Goal: Task Accomplishment & Management: Manage account settings

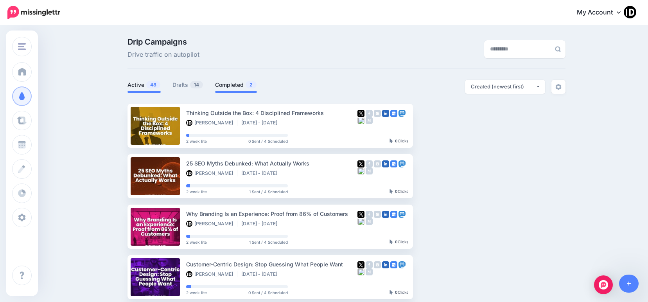
click at [232, 88] on link "Completed 2" at bounding box center [236, 84] width 42 height 9
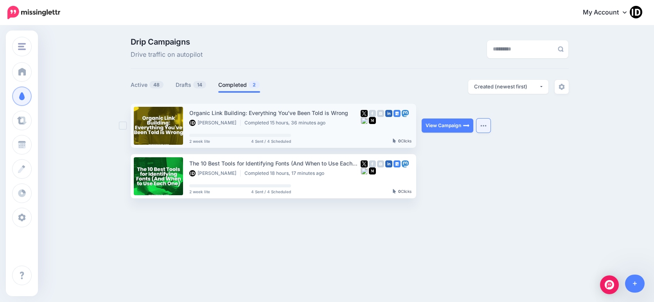
click at [481, 123] on button "button" at bounding box center [483, 125] width 14 height 14
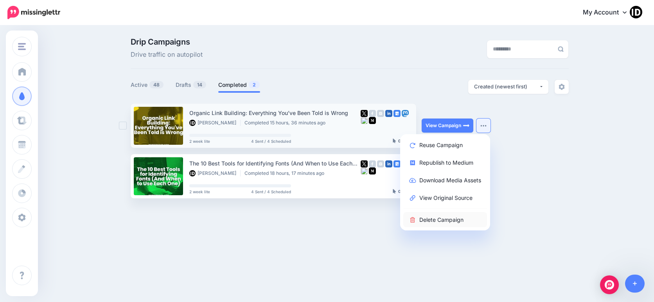
click at [445, 222] on link "Delete Campaign" at bounding box center [445, 219] width 84 height 15
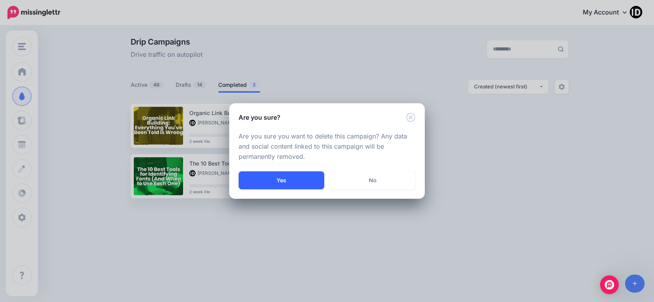
click at [289, 177] on button "Yes" at bounding box center [282, 180] width 86 height 18
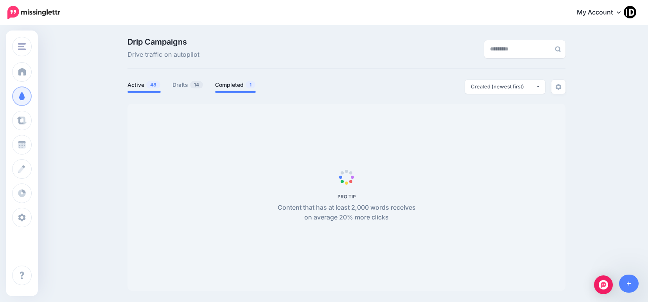
click at [251, 88] on span "1" at bounding box center [251, 84] width 10 height 7
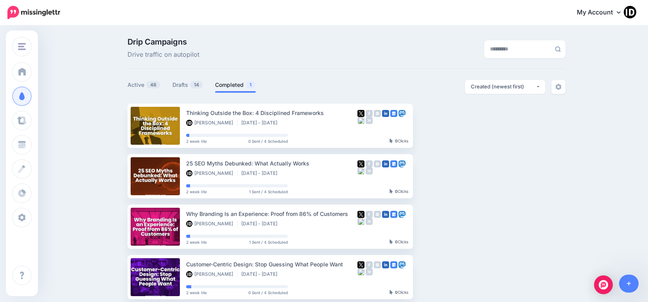
click at [252, 84] on span "1" at bounding box center [251, 84] width 10 height 7
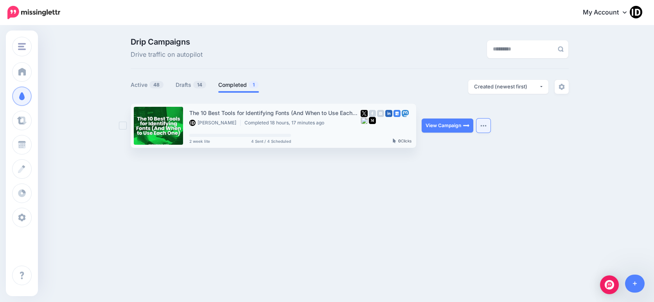
click at [481, 126] on img "button" at bounding box center [483, 125] width 6 height 2
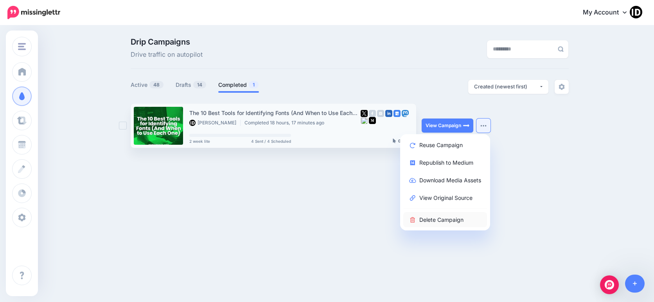
click at [435, 217] on link "Delete Campaign" at bounding box center [445, 219] width 84 height 15
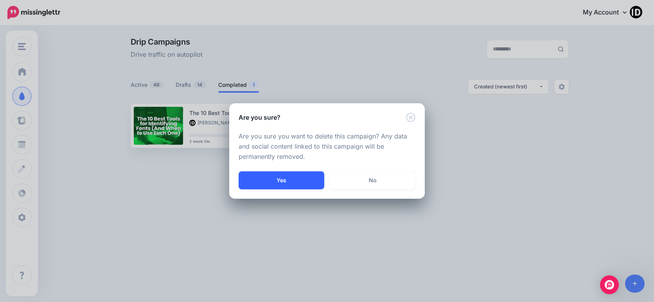
click at [308, 173] on button "Yes" at bounding box center [282, 180] width 86 height 18
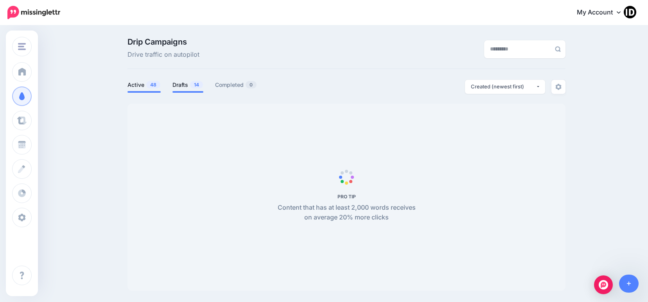
click at [187, 87] on link "Drafts 14" at bounding box center [187, 84] width 31 height 9
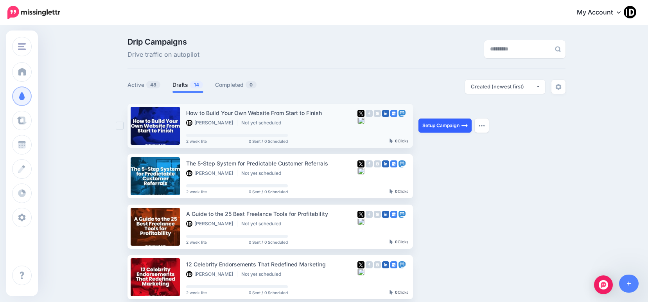
click at [433, 126] on link "Setup Campaign" at bounding box center [444, 125] width 53 height 14
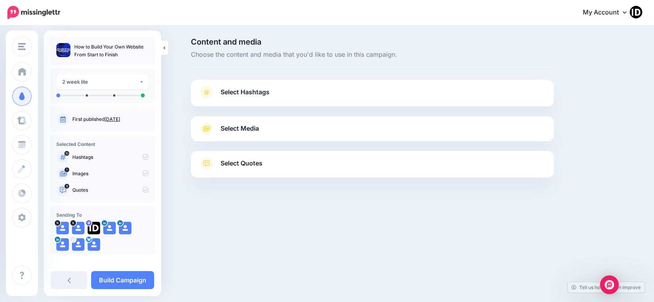
click at [266, 91] on span "Select Hashtags" at bounding box center [245, 92] width 49 height 11
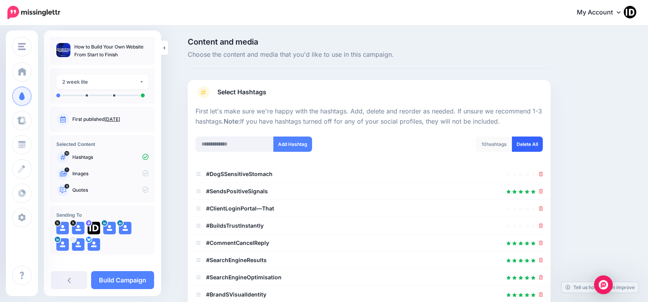
click at [539, 148] on link "Delete All" at bounding box center [527, 143] width 31 height 15
click at [221, 142] on input "text" at bounding box center [235, 143] width 78 height 15
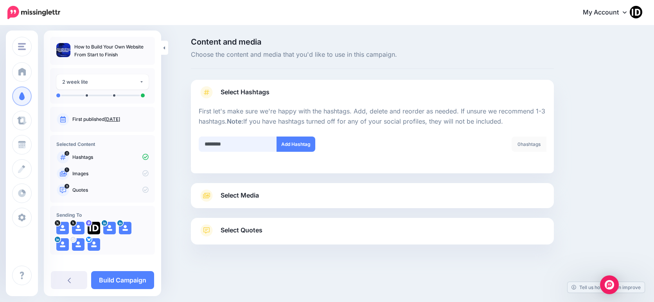
type input "*********"
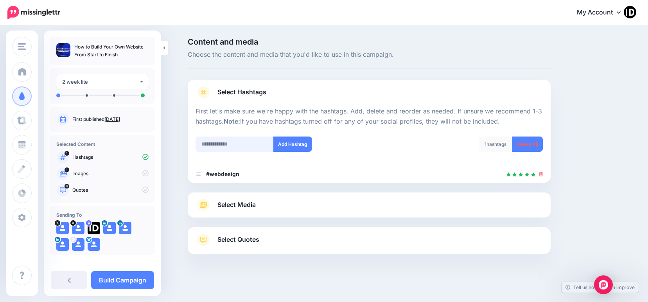
scroll to position [3, 0]
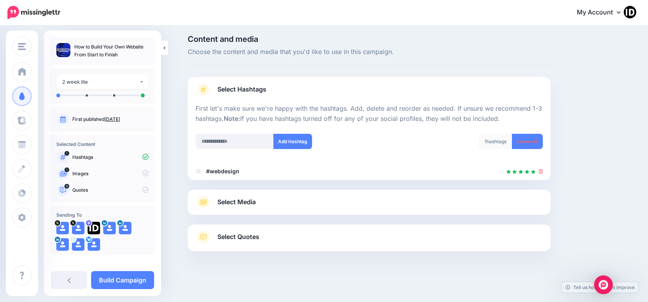
click at [248, 198] on span "Select Media" at bounding box center [236, 202] width 38 height 11
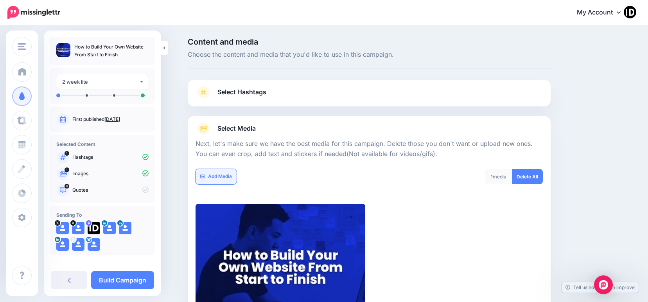
click at [218, 179] on link "Add Media" at bounding box center [216, 176] width 41 height 15
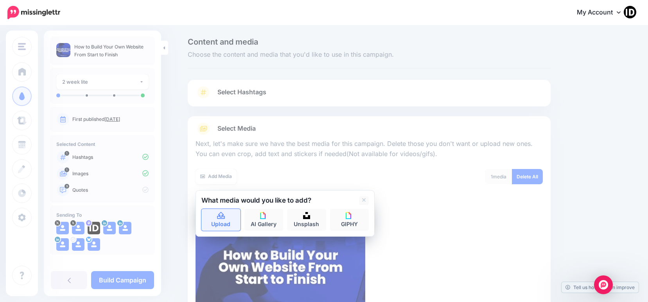
click at [225, 215] on icon at bounding box center [221, 215] width 8 height 7
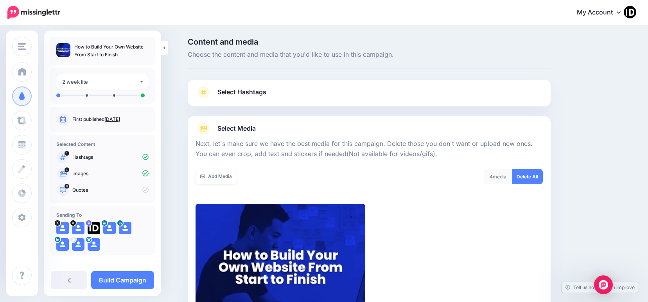
scroll to position [120, 0]
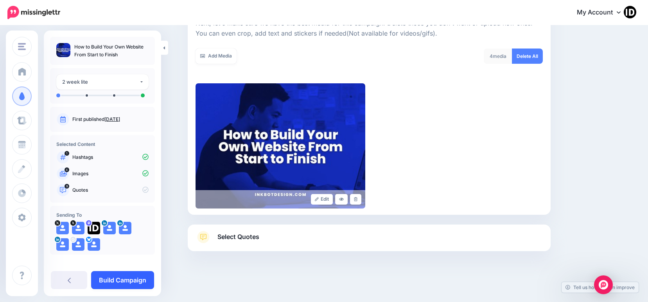
click at [145, 277] on link "Build Campaign" at bounding box center [122, 280] width 63 height 18
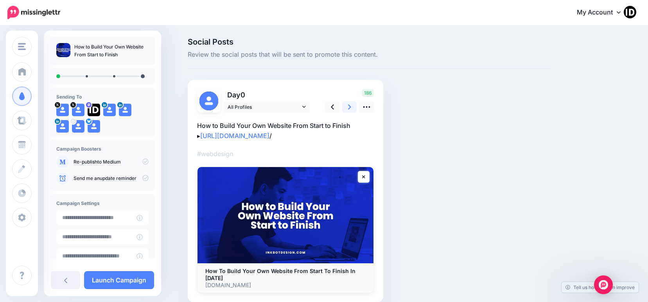
click at [351, 108] on icon at bounding box center [349, 107] width 3 height 8
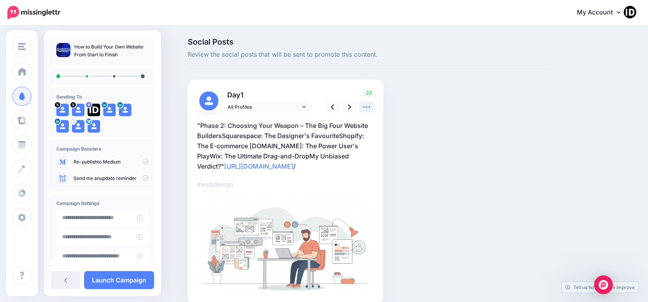
click at [368, 106] on icon at bounding box center [367, 107] width 8 height 8
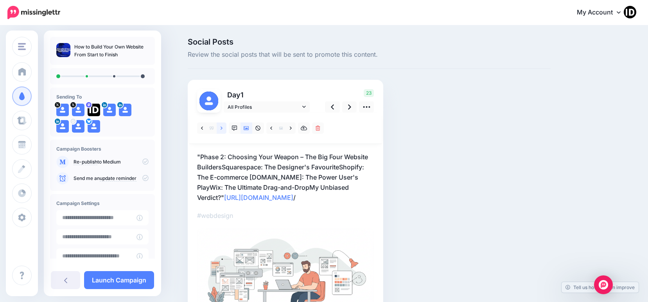
click at [221, 129] on link at bounding box center [222, 127] width 10 height 11
click at [223, 127] on icon at bounding box center [222, 128] width 2 height 5
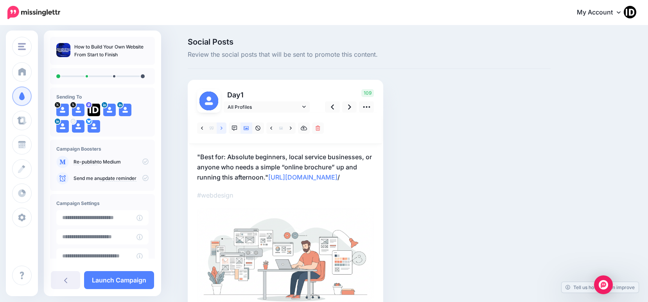
click at [223, 127] on icon at bounding box center [222, 128] width 2 height 5
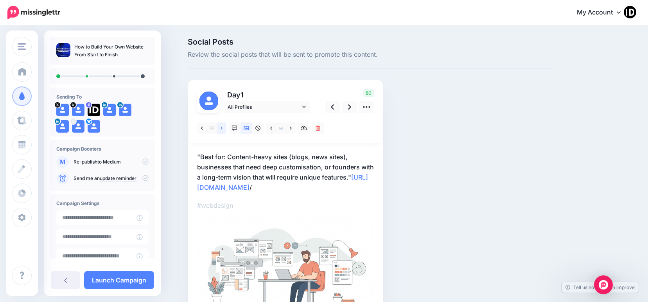
click at [223, 127] on icon at bounding box center [222, 128] width 2 height 5
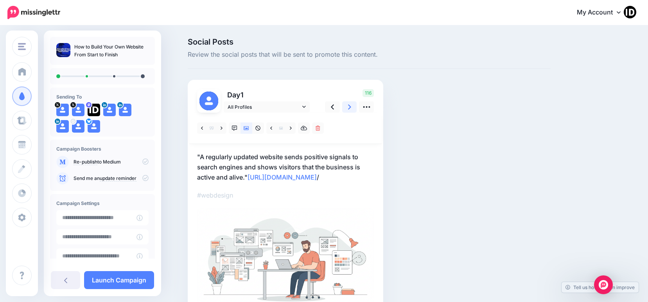
click at [350, 106] on link at bounding box center [349, 106] width 15 height 11
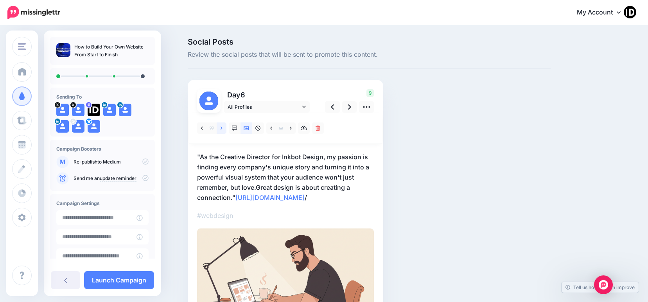
click at [226, 126] on link at bounding box center [222, 127] width 10 height 11
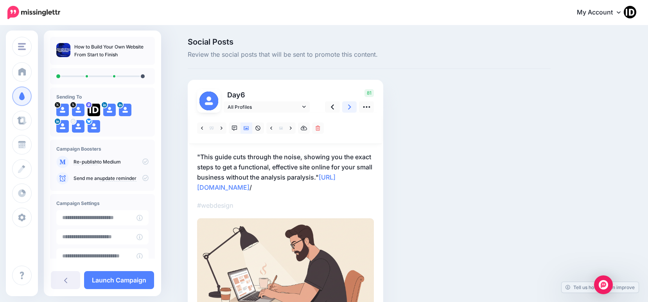
click at [351, 107] on icon at bounding box center [349, 107] width 3 height 8
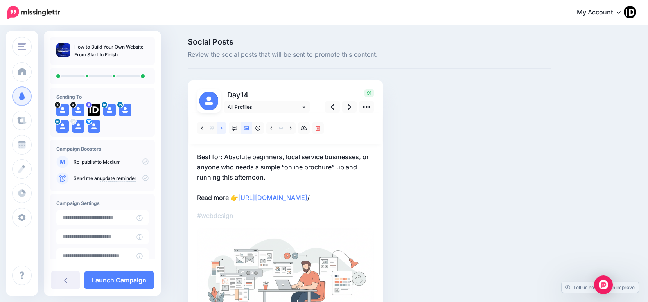
click at [224, 124] on link at bounding box center [222, 127] width 10 height 11
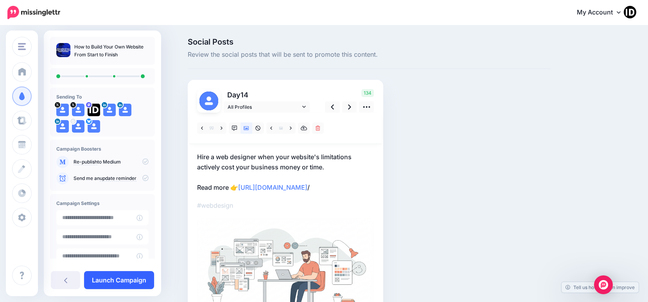
click at [117, 281] on link "Launch Campaign" at bounding box center [119, 280] width 70 height 18
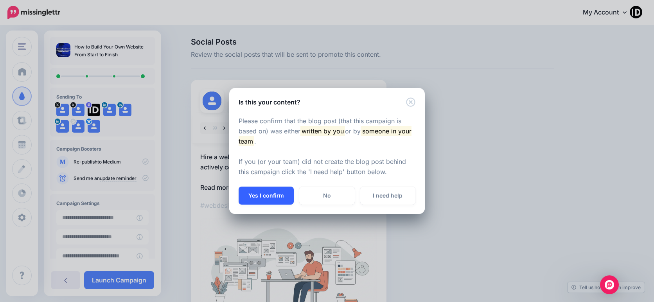
click at [269, 190] on button "Yes I confirm" at bounding box center [266, 196] width 55 height 18
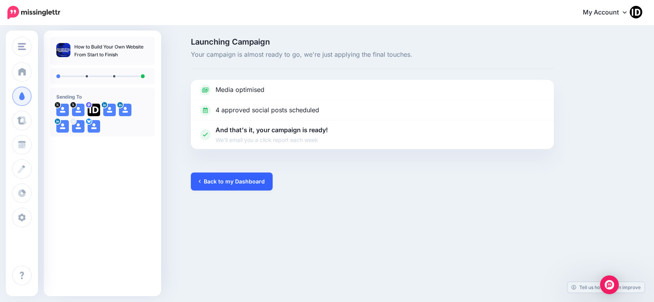
click at [239, 183] on link "Back to my Dashboard" at bounding box center [232, 181] width 82 height 18
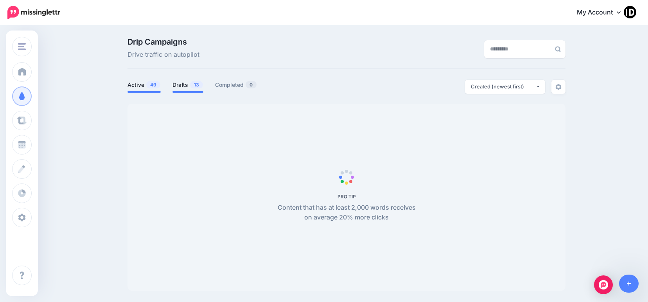
click at [189, 84] on link "Drafts 13" at bounding box center [187, 84] width 31 height 9
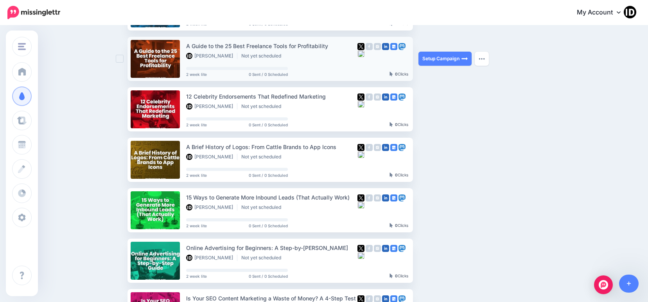
scroll to position [39, 0]
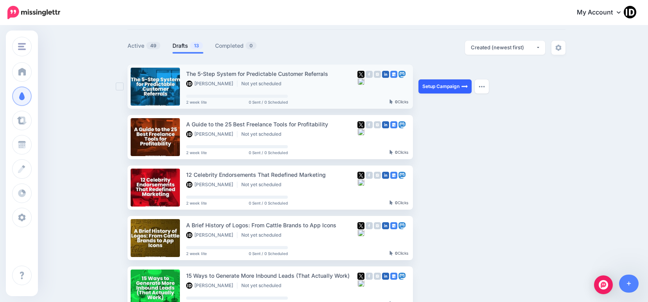
click at [446, 82] on link "Setup Campaign" at bounding box center [444, 86] width 53 height 14
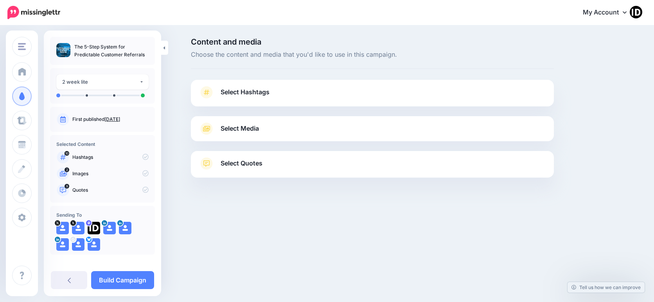
click at [266, 91] on span "Select Hashtags" at bounding box center [245, 92] width 49 height 11
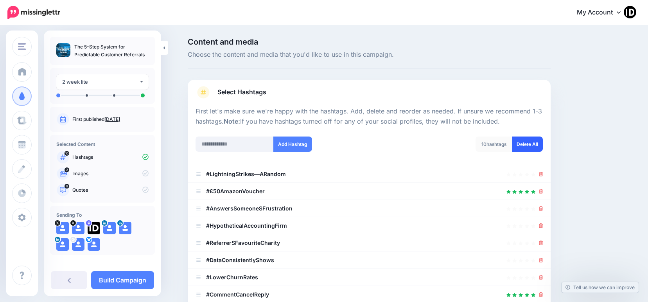
click at [524, 148] on link "Delete All" at bounding box center [527, 143] width 31 height 15
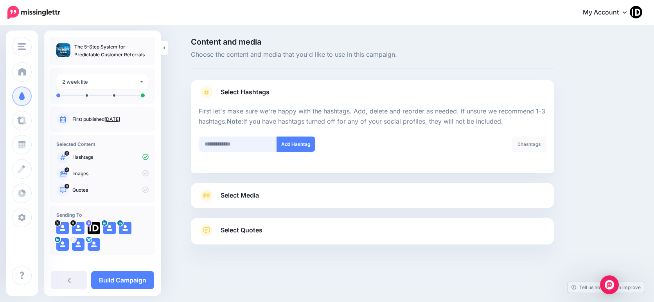
click at [230, 145] on input "text" at bounding box center [238, 143] width 78 height 15
type input "*********"
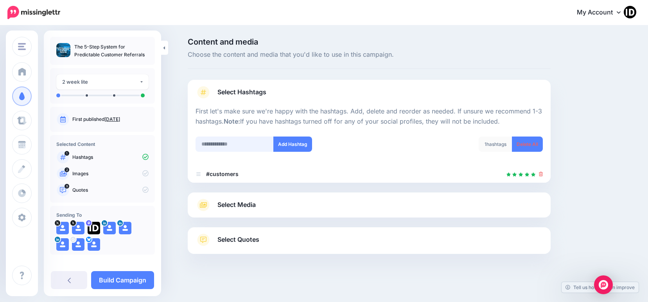
scroll to position [3, 0]
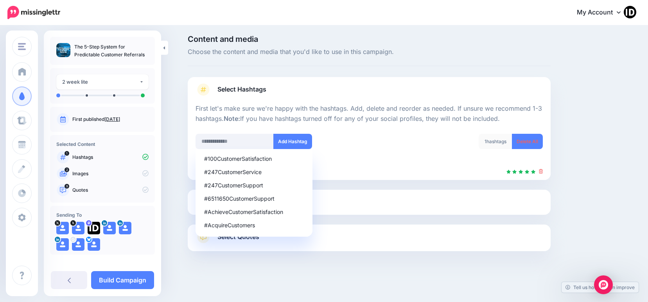
click at [237, 109] on p "First let's make sure we're happy with the hashtags. Add, delete and reorder as…" at bounding box center [369, 114] width 347 height 20
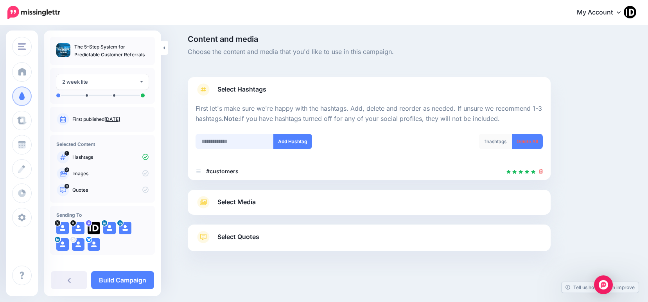
click at [216, 139] on input "text" at bounding box center [235, 141] width 78 height 15
type input "*********"
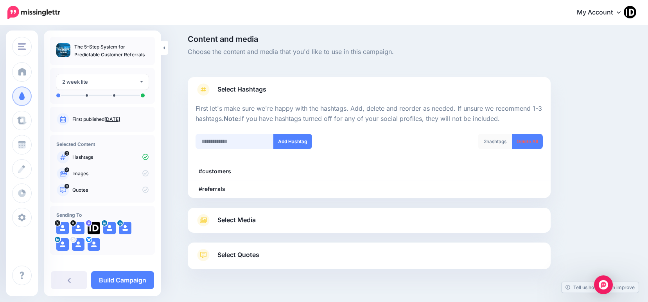
scroll to position [20, 0]
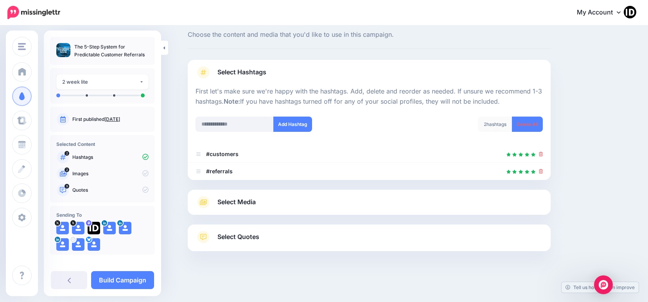
click at [238, 204] on span "Select Media" at bounding box center [236, 202] width 38 height 11
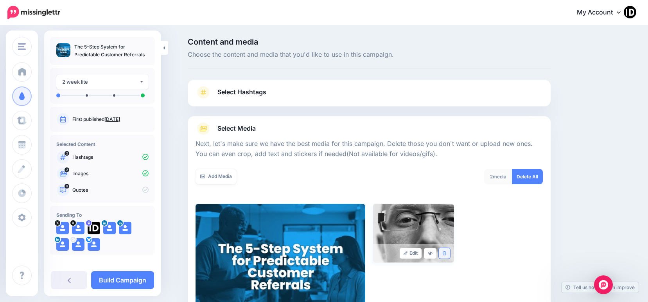
click at [450, 253] on link at bounding box center [444, 253] width 11 height 11
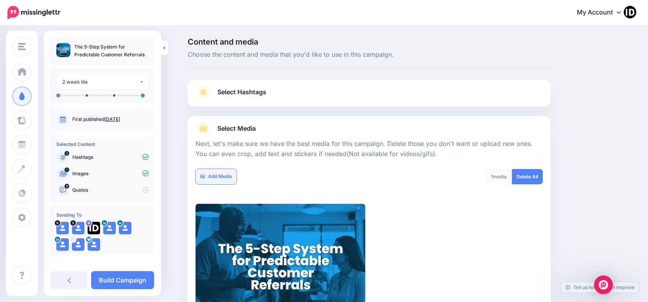
click at [230, 178] on link "Add Media" at bounding box center [216, 176] width 41 height 15
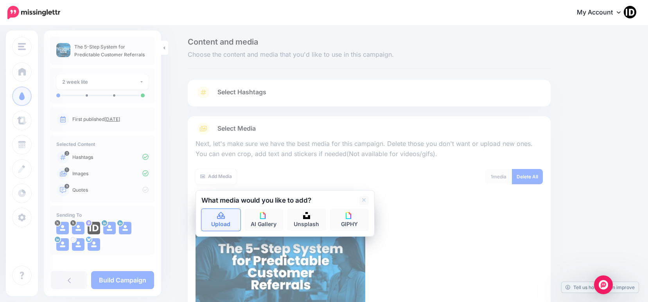
drag, startPoint x: 220, startPoint y: 205, endPoint x: 220, endPoint y: 210, distance: 5.1
click at [220, 206] on div at bounding box center [284, 207] width 167 height 4
click at [220, 210] on link "Upload" at bounding box center [220, 220] width 39 height 22
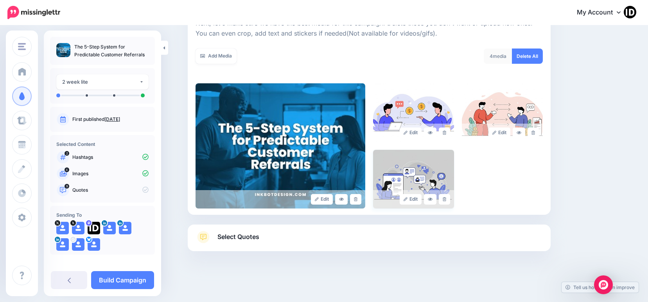
scroll to position [120, 0]
click at [142, 280] on link "Build Campaign" at bounding box center [122, 280] width 63 height 18
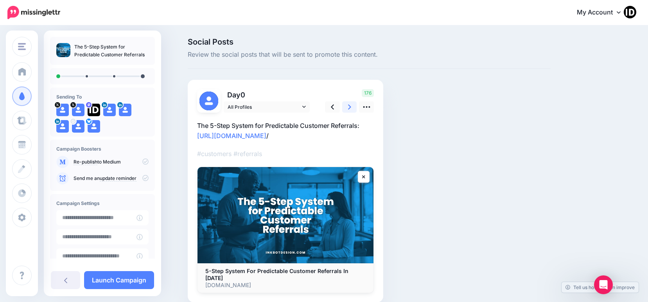
click at [351, 105] on icon at bounding box center [349, 106] width 3 height 5
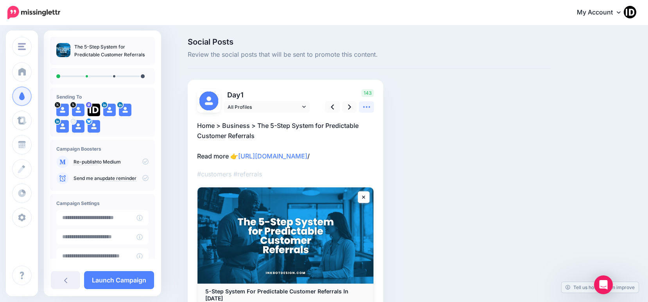
click at [370, 108] on icon at bounding box center [366, 107] width 7 height 2
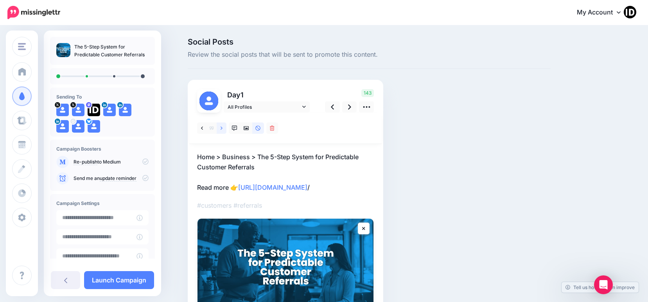
click at [226, 127] on link at bounding box center [222, 127] width 10 height 11
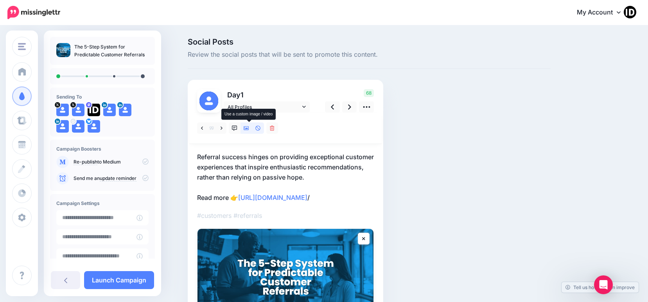
click at [248, 128] on icon at bounding box center [246, 128] width 5 height 5
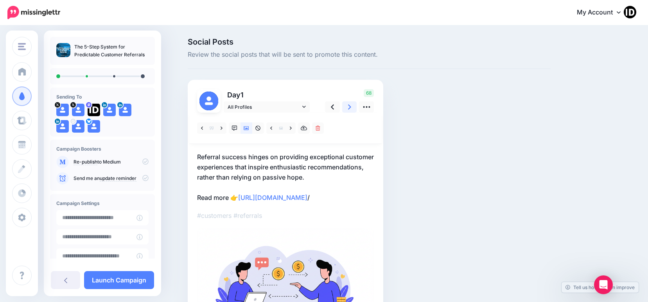
click at [354, 108] on link at bounding box center [349, 106] width 15 height 11
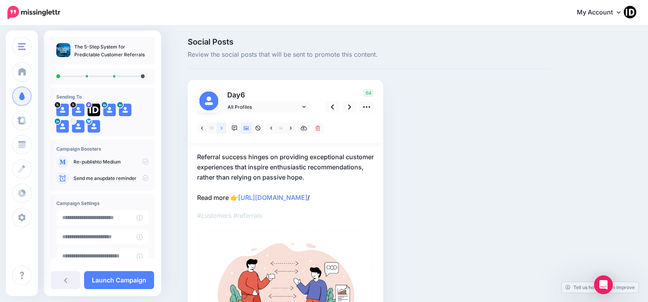
click at [223, 127] on icon at bounding box center [222, 127] width 2 height 3
click at [350, 107] on link at bounding box center [349, 106] width 15 height 11
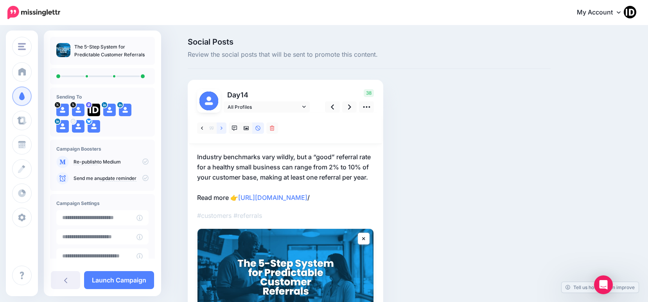
click at [223, 128] on icon at bounding box center [222, 127] width 2 height 3
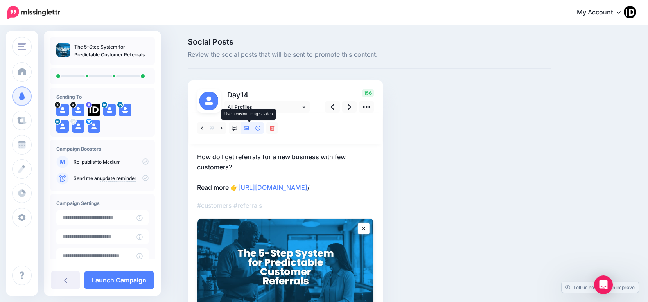
click at [252, 128] on link at bounding box center [246, 127] width 12 height 11
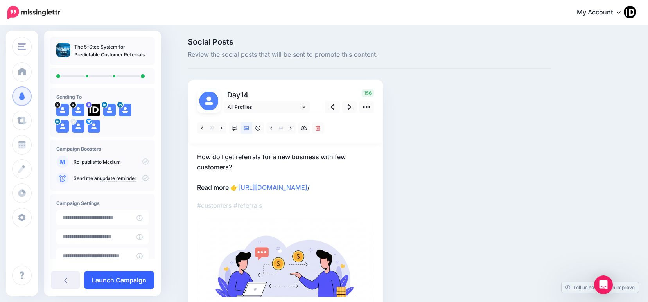
click at [127, 282] on link "Launch Campaign" at bounding box center [119, 280] width 70 height 18
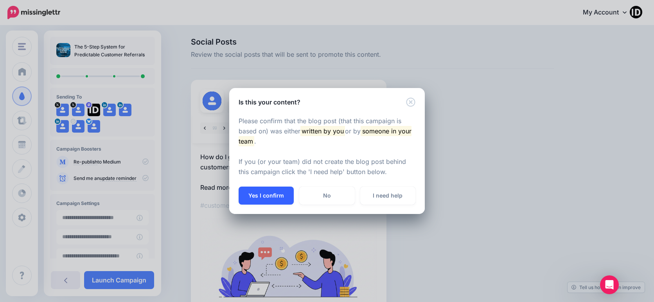
click at [266, 192] on button "Yes I confirm" at bounding box center [266, 196] width 55 height 18
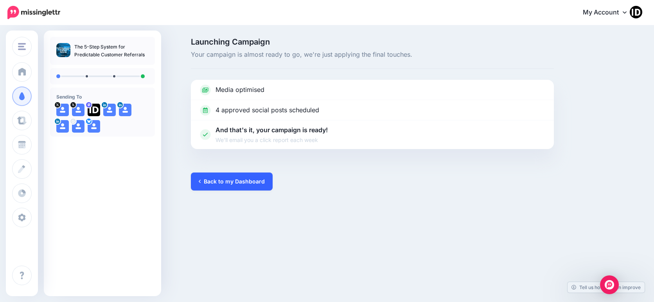
click at [254, 184] on link "Back to my Dashboard" at bounding box center [232, 181] width 82 height 18
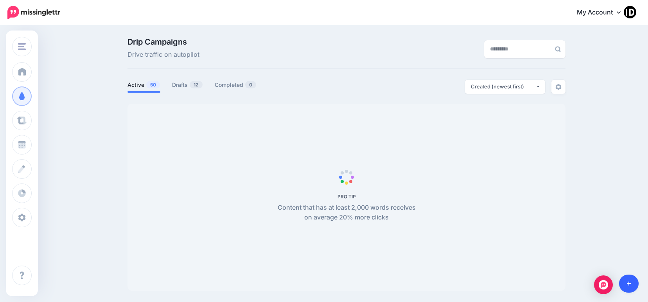
click at [628, 283] on icon at bounding box center [629, 284] width 4 height 4
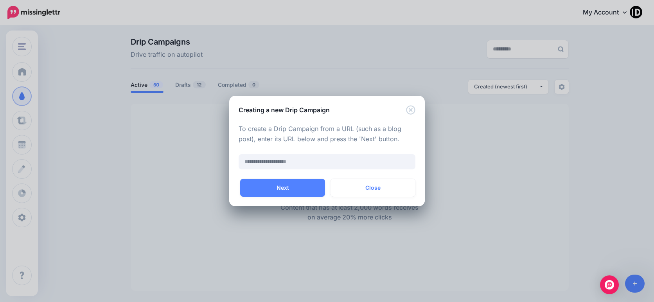
drag, startPoint x: 288, startPoint y: 189, endPoint x: 377, endPoint y: 125, distance: 110.4
click at [376, 126] on div "Creating a new Drip Campaign To create a Drip Campaign from a URL (such as a bl…" at bounding box center [327, 151] width 196 height 110
click at [406, 108] on div "Creating a new Drip Campaign" at bounding box center [327, 105] width 196 height 19
click at [408, 108] on icon "Close" at bounding box center [410, 109] width 9 height 9
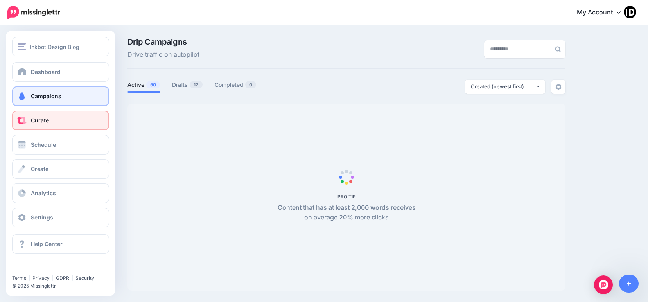
click at [46, 124] on link "Curate" at bounding box center [60, 121] width 97 height 20
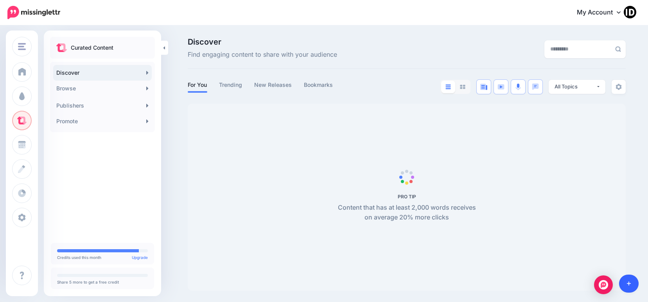
click at [633, 287] on link at bounding box center [629, 284] width 20 height 18
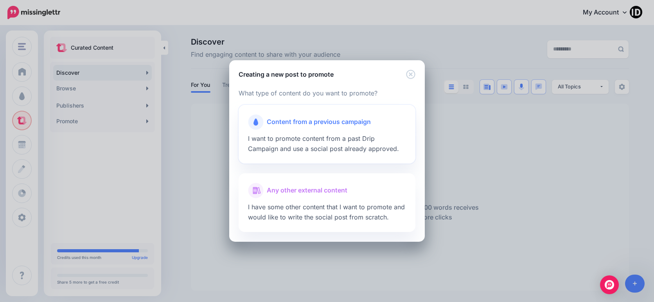
click at [325, 138] on span "I want to promote content from a past Drip Campaign and use a social post alrea…" at bounding box center [323, 144] width 151 height 18
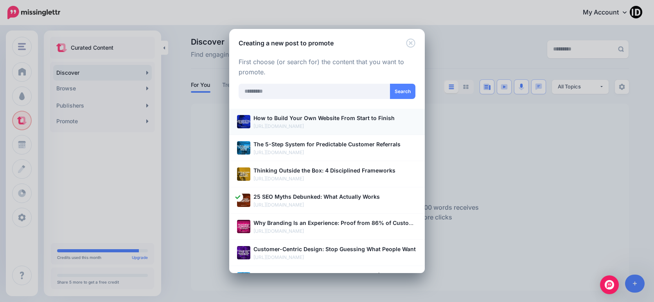
click at [324, 122] on p "[URL][DOMAIN_NAME]" at bounding box center [334, 126] width 163 height 8
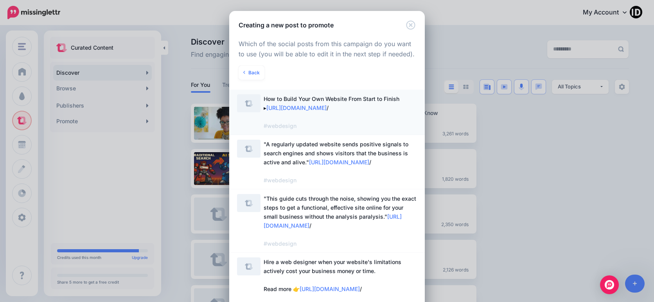
click at [330, 101] on span "How to Build Your Own Website From Start to Finish ▸ [URL][DOMAIN_NAME] / #webd…" at bounding box center [332, 112] width 136 height 34
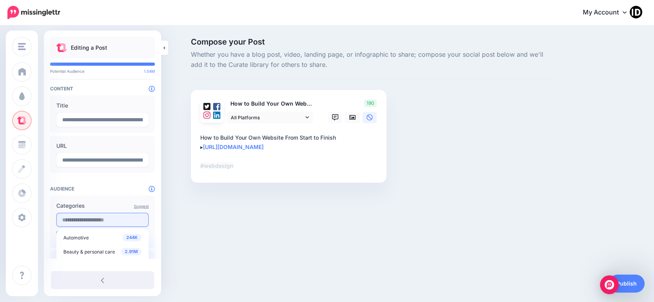
click at [81, 216] on input "text" at bounding box center [102, 220] width 92 height 14
type input "***"
click at [83, 236] on span "Web design" at bounding box center [75, 235] width 25 height 6
click at [436, 159] on div "Compose your Post Whether you have a blog post, video, landing page, or infogra…" at bounding box center [372, 122] width 375 height 168
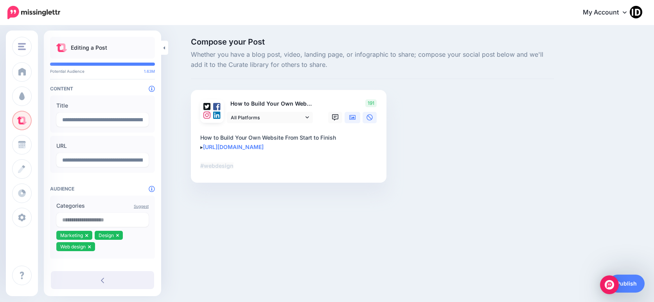
click at [350, 118] on icon at bounding box center [352, 117] width 6 height 5
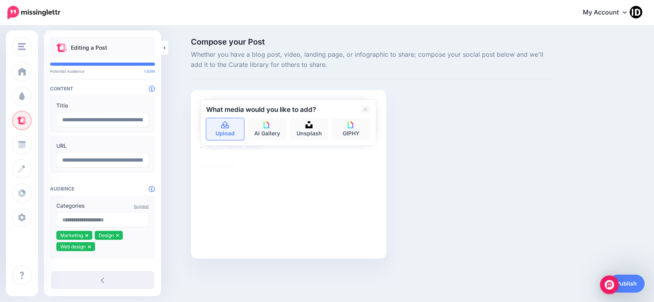
click at [232, 132] on link "Upload" at bounding box center [225, 129] width 38 height 22
click at [218, 129] on link "Upload" at bounding box center [225, 129] width 38 height 22
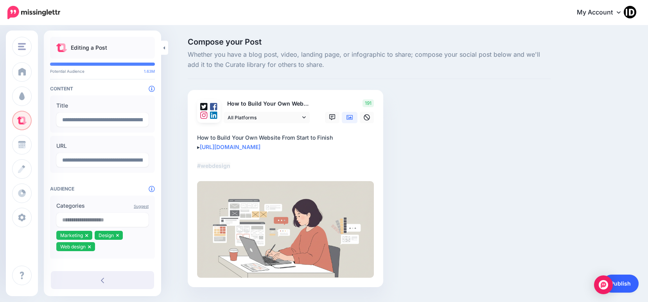
click at [622, 280] on link "Publish" at bounding box center [621, 284] width 36 height 18
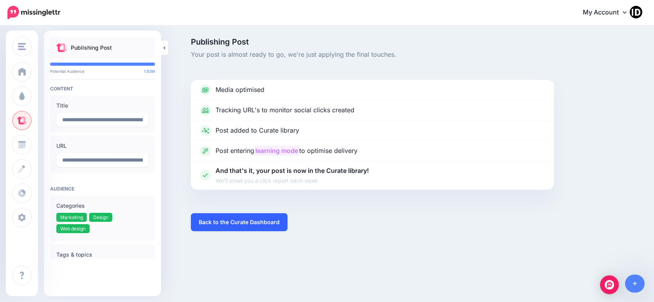
click at [251, 221] on link "Back to the Curate Dashboard" at bounding box center [239, 222] width 97 height 18
